Goal: Find specific page/section

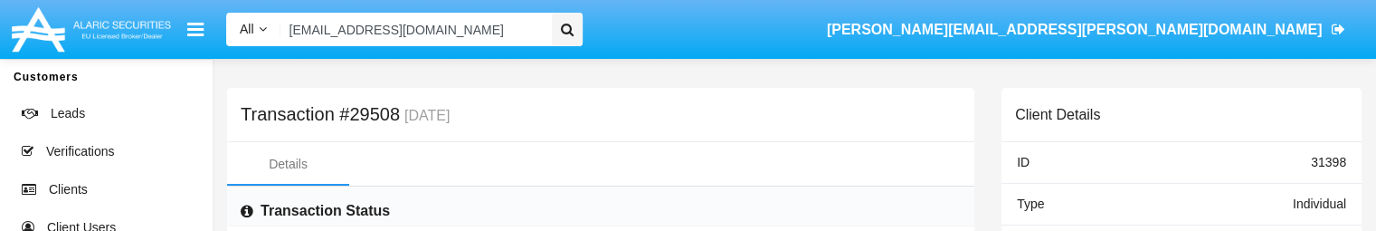
drag, startPoint x: 412, startPoint y: 27, endPoint x: 117, endPoint y: 38, distance: 295.2
click at [117, 38] on nav "All All Name Email Account [EMAIL_ADDRESS][DOMAIN_NAME] [PERSON_NAME][DOMAIN_NA…" at bounding box center [688, 29] width 1376 height 59
paste input "6o7lo1od@7x06f"
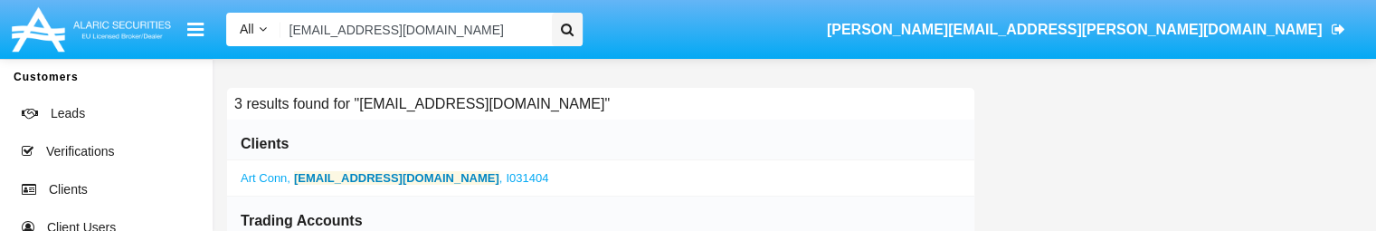
type input "[EMAIL_ADDRESS][DOMAIN_NAME]"
click at [322, 176] on b "[EMAIL_ADDRESS][DOMAIN_NAME]" at bounding box center [396, 178] width 205 height 14
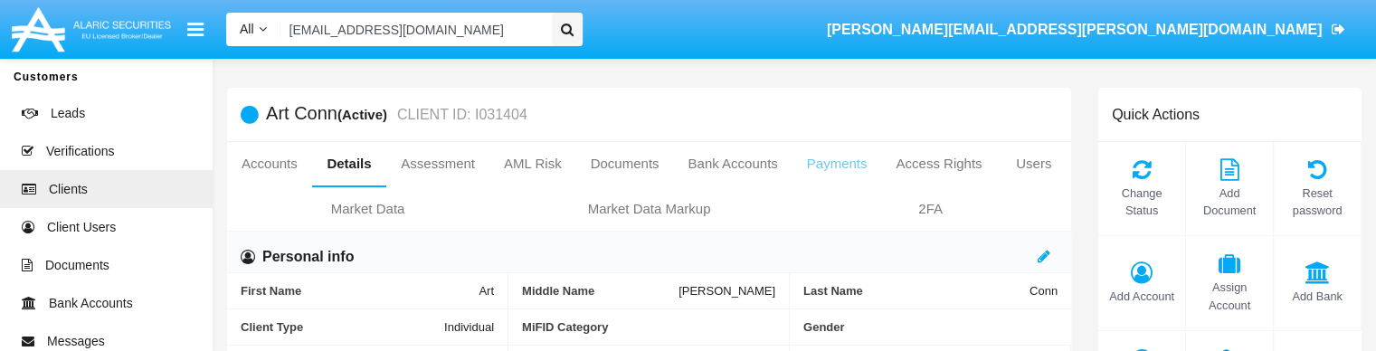
click at [836, 164] on link "Payments" at bounding box center [838, 163] width 90 height 43
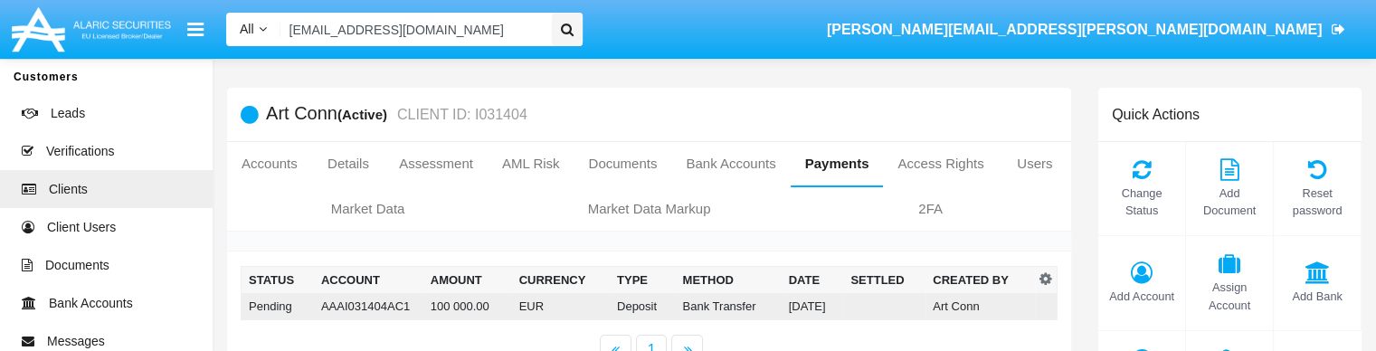
click at [346, 230] on td "AAAI031404AC1" at bounding box center [368, 306] width 109 height 27
